Goal: Transaction & Acquisition: Obtain resource

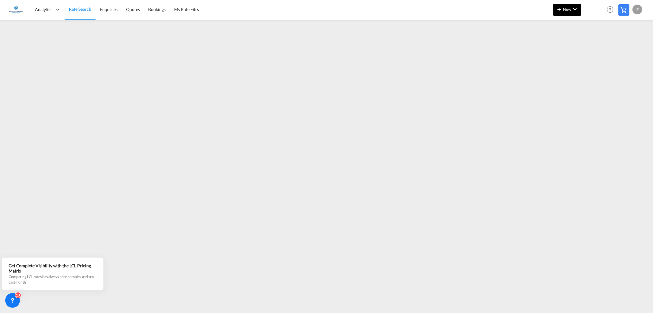
click at [556, 13] on md-icon "icon-plus 400-fg" at bounding box center [559, 9] width 7 height 7
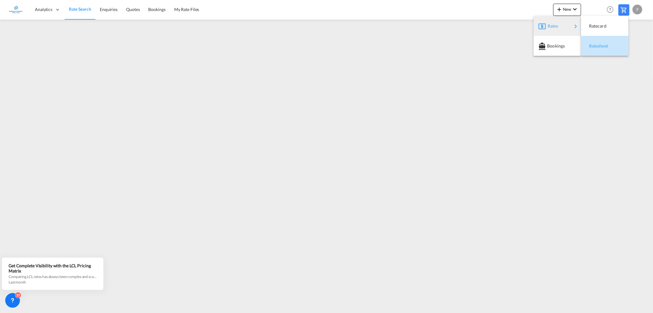
click at [596, 46] on span "Ratesheet" at bounding box center [592, 46] width 7 height 12
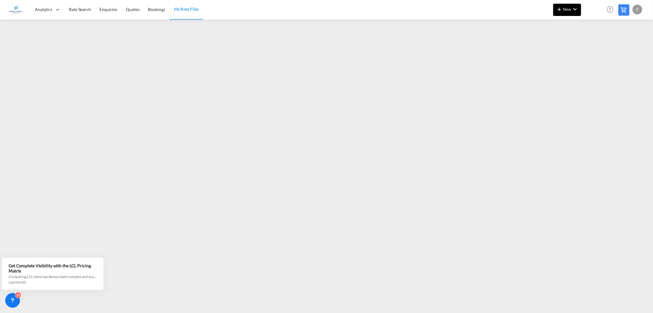
click at [567, 10] on span "New" at bounding box center [567, 9] width 23 height 5
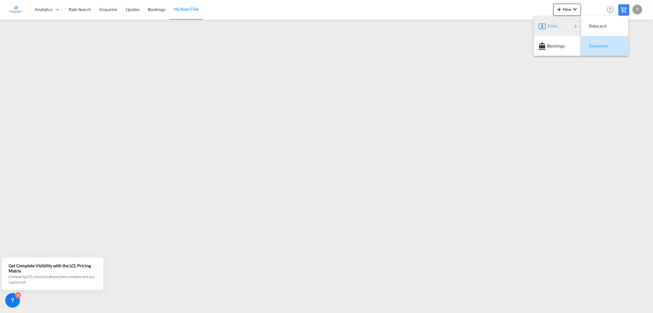
click at [596, 44] on span "Ratesheet" at bounding box center [592, 46] width 7 height 12
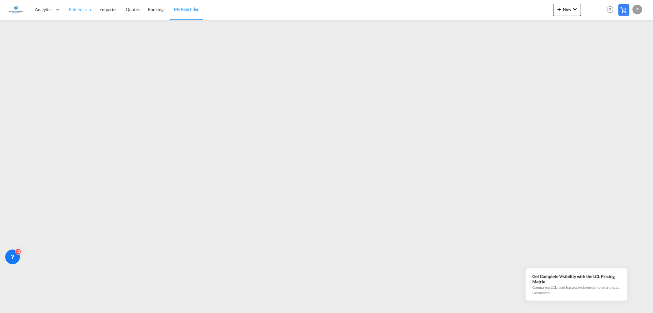
click at [79, 10] on span "Rate Search" at bounding box center [80, 9] width 22 height 5
click at [79, 10] on span "Rate Search" at bounding box center [80, 8] width 22 height 5
click at [562, 6] on md-icon "icon-plus 400-fg" at bounding box center [559, 9] width 7 height 7
click at [594, 45] on span "Ratesheet" at bounding box center [592, 46] width 7 height 12
